Goal: Communication & Community: Ask a question

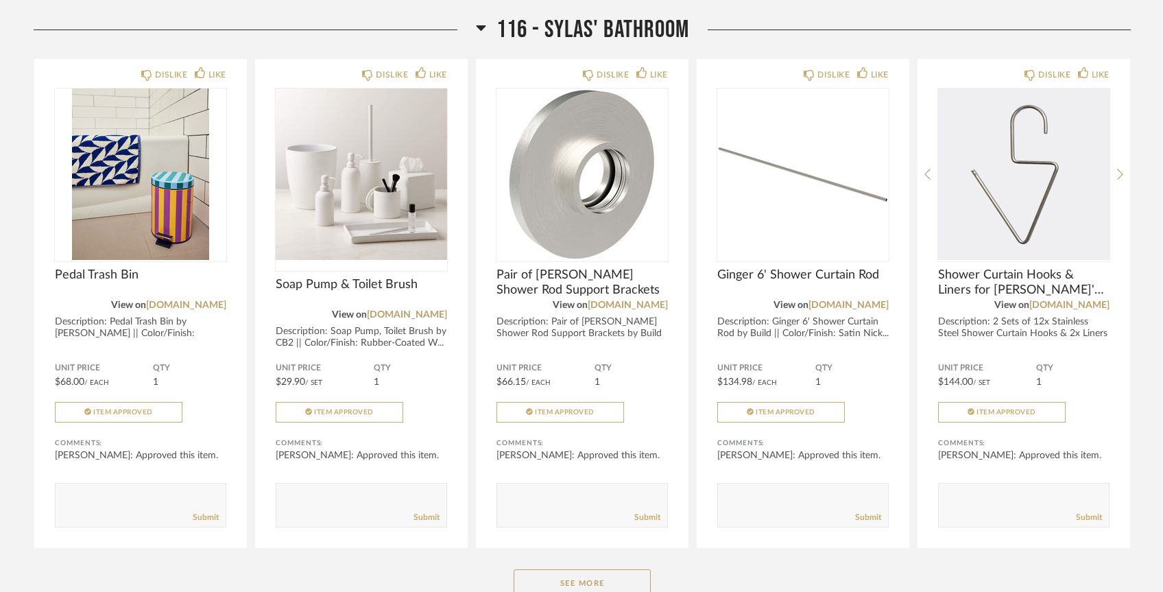
scroll to position [6824, 0]
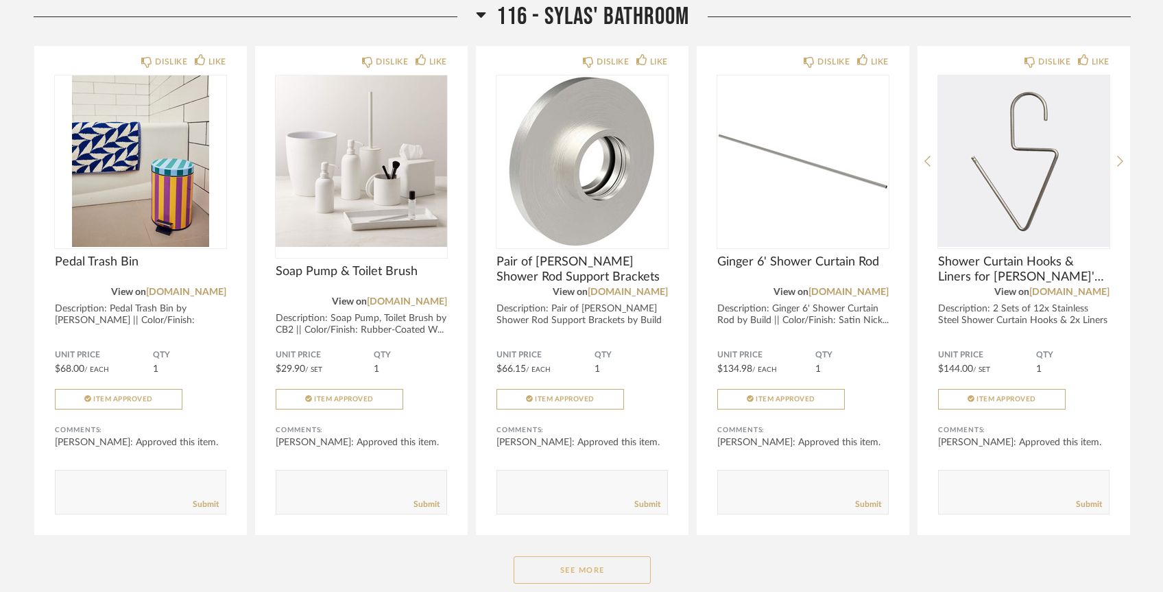
click at [562, 556] on button "See More" at bounding box center [582, 569] width 137 height 27
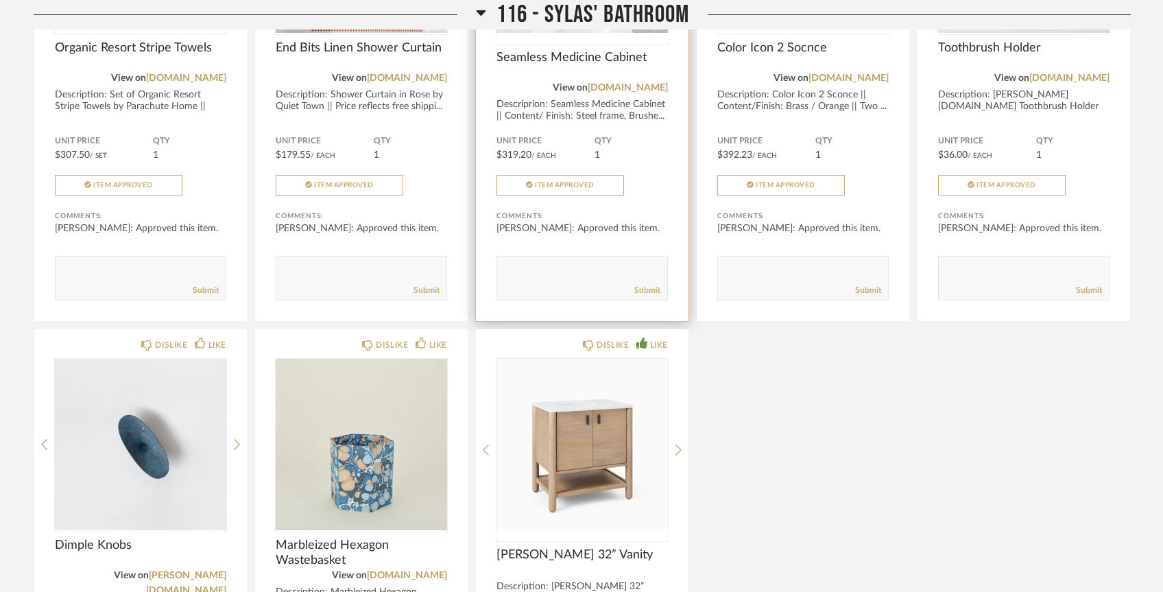
scroll to position [7810, 0]
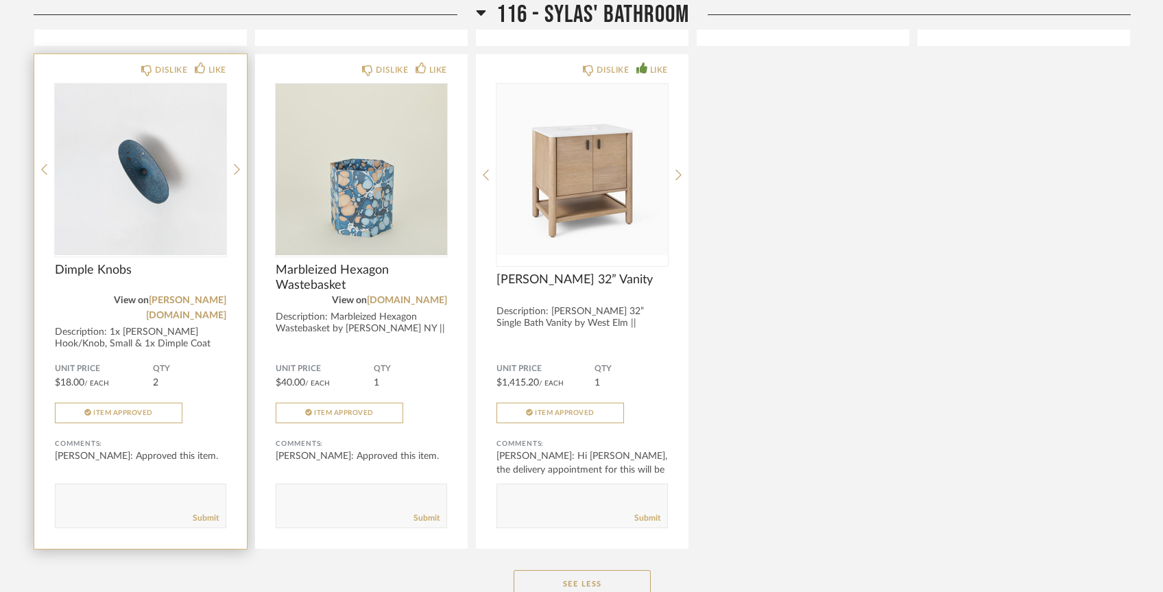
click at [157, 509] on div "Submit" at bounding box center [141, 518] width 170 height 19
click at [157, 490] on textarea at bounding box center [141, 499] width 170 height 19
type textarea "Hi [PERSON_NAME] and [PERSON_NAME]! Can we order the pulls to replace the knobs?"
click at [208, 512] on link "Submit" at bounding box center [206, 518] width 26 height 12
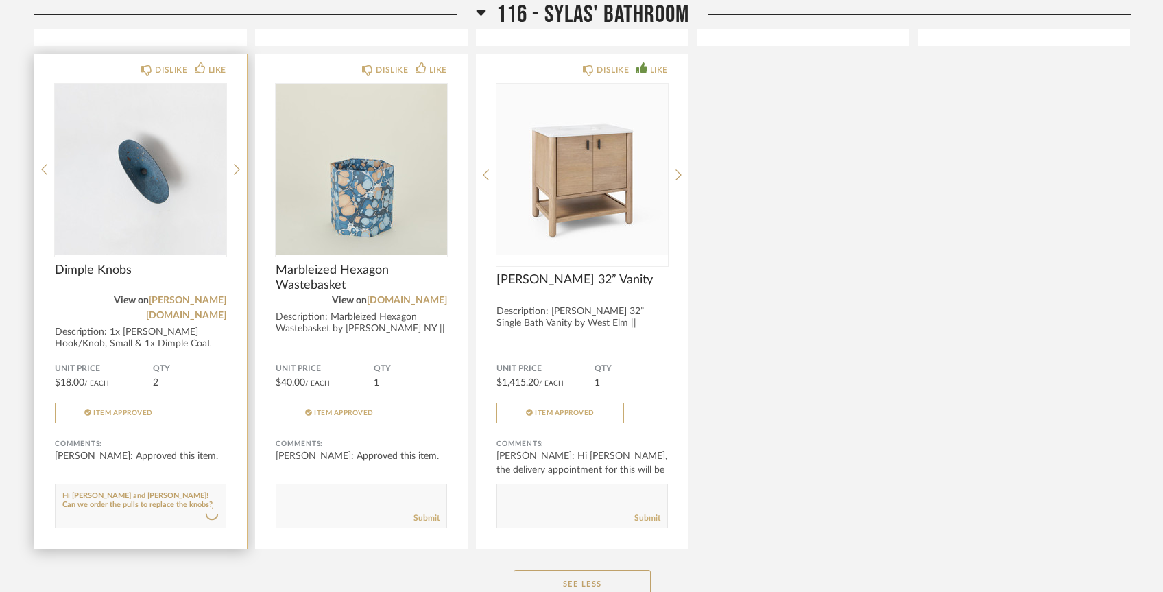
scroll to position [0, 0]
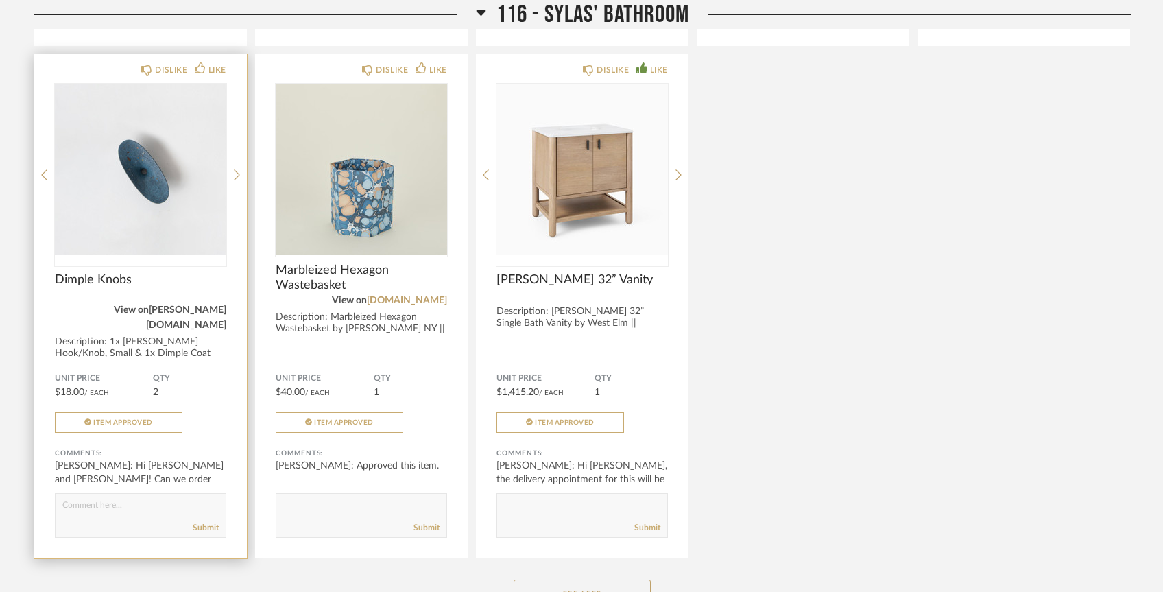
click at [205, 272] on div "Dimple Knobs" at bounding box center [140, 287] width 171 height 30
click at [210, 305] on link "[PERSON_NAME][DOMAIN_NAME]" at bounding box center [186, 317] width 80 height 25
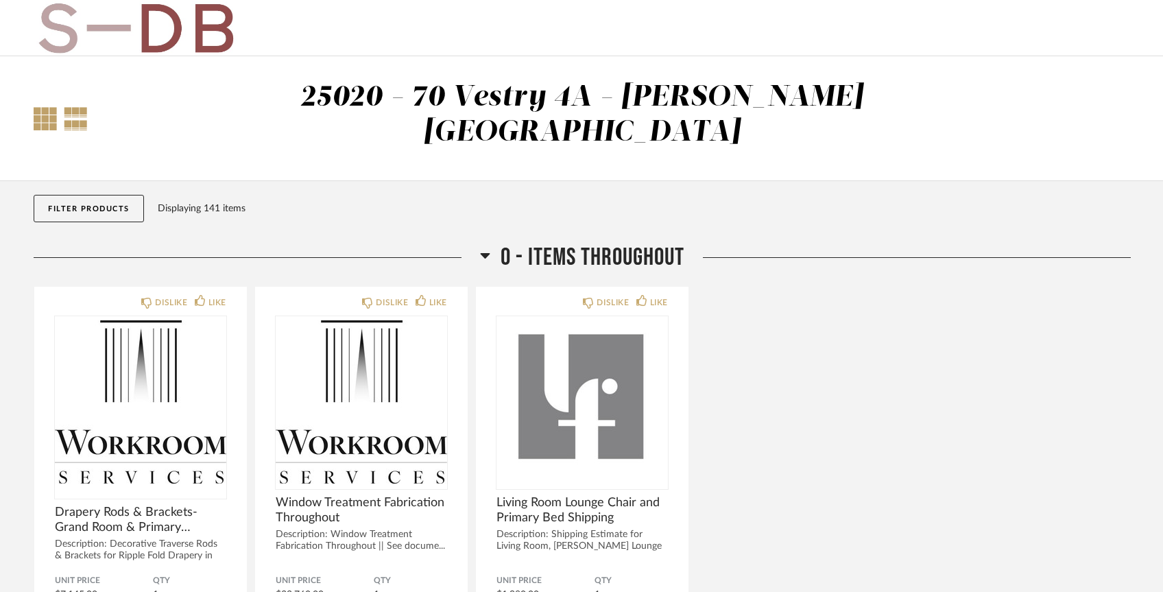
click at [41, 107] on div at bounding box center [45, 118] width 23 height 23
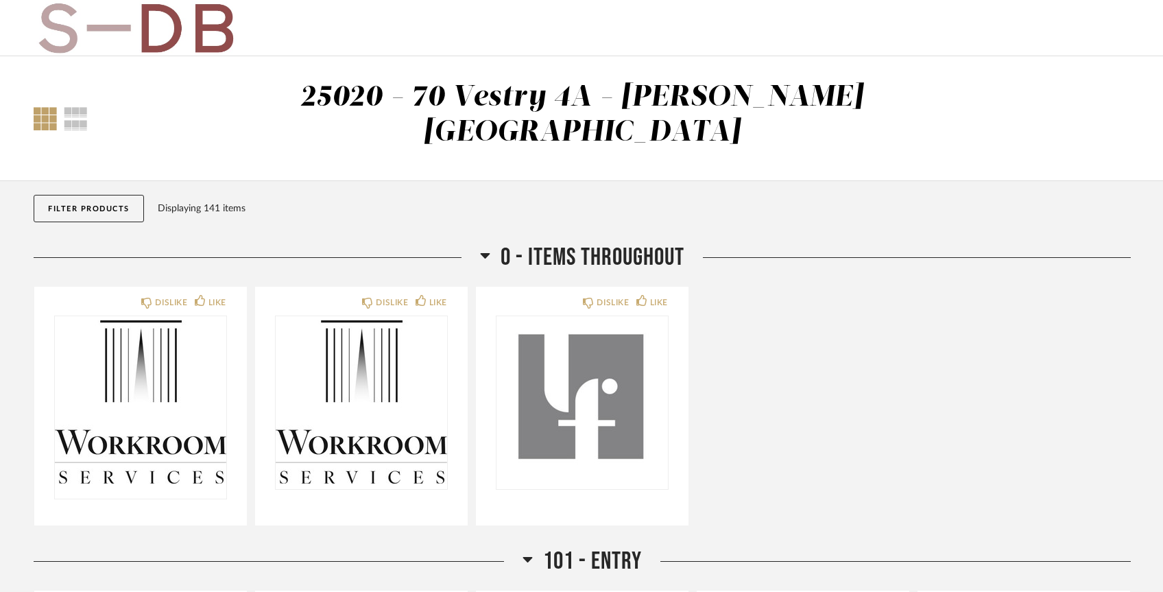
click at [81, 195] on button "Filter Products" at bounding box center [89, 208] width 110 height 27
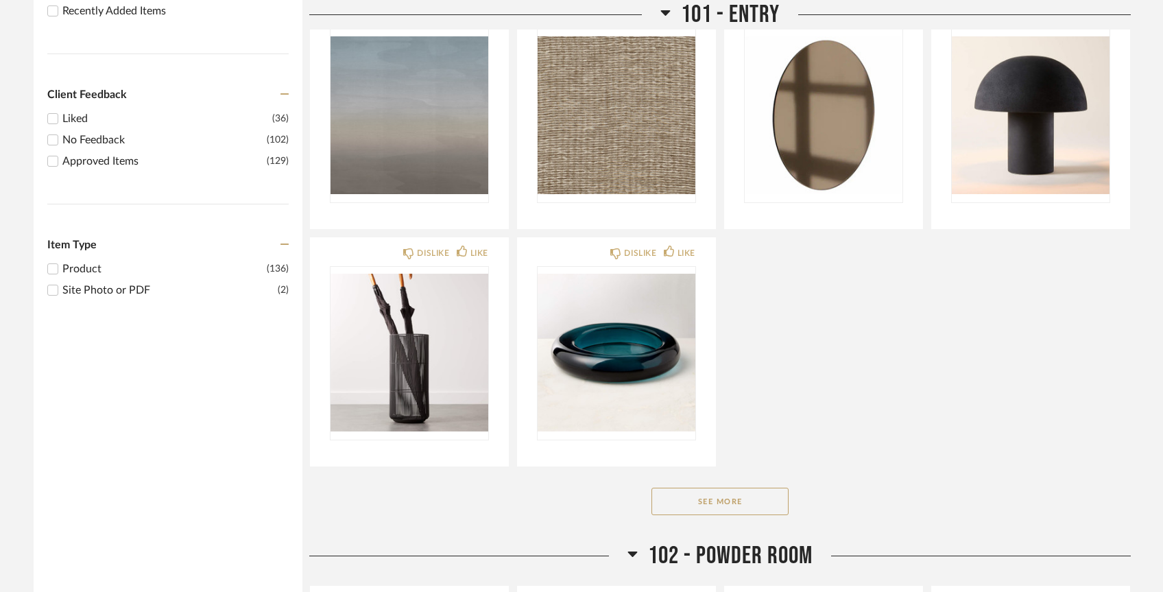
scroll to position [708, 0]
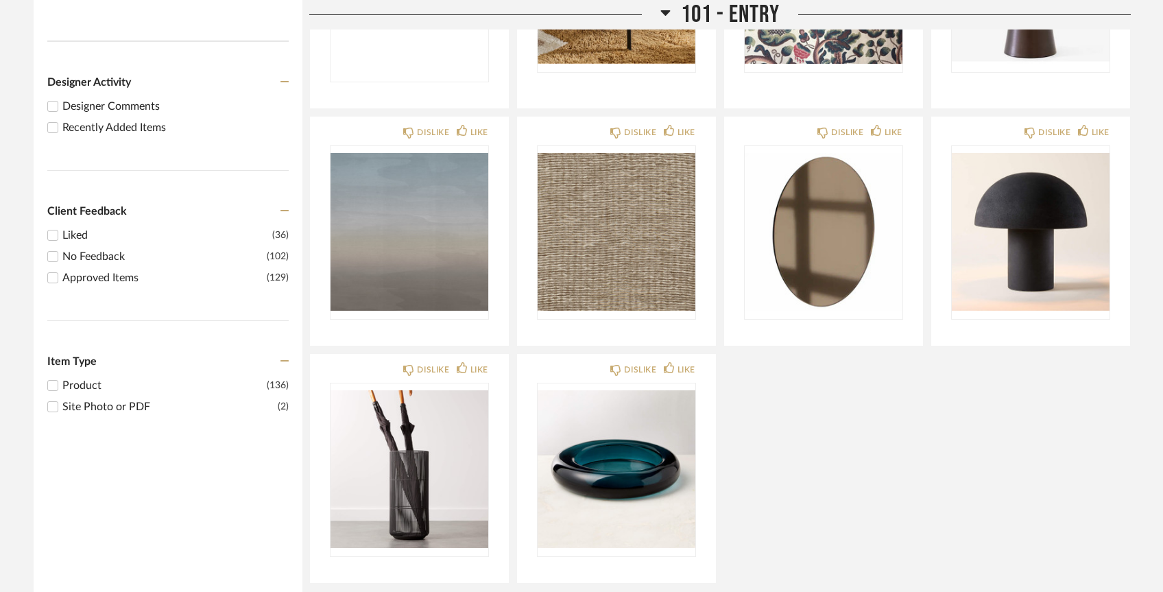
click at [106, 119] on div "Recently Added Items" at bounding box center [175, 127] width 226 height 16
click at [61, 119] on input "Recently Added Items" at bounding box center [53, 127] width 16 height 16
checkbox input "true"
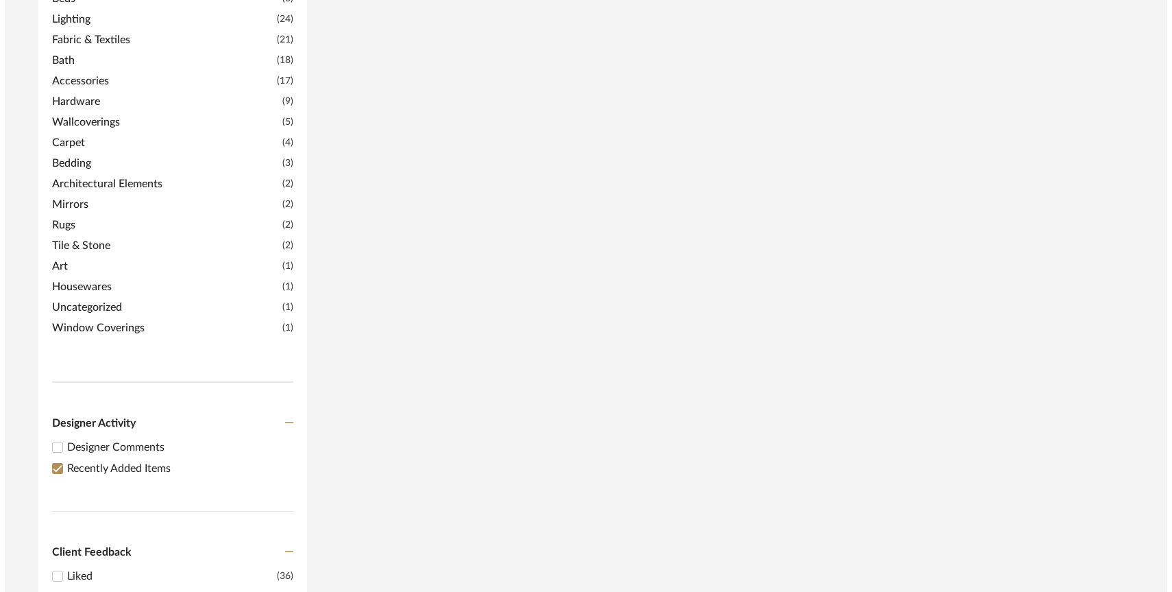
scroll to position [0, 0]
